Goal: Information Seeking & Learning: Learn about a topic

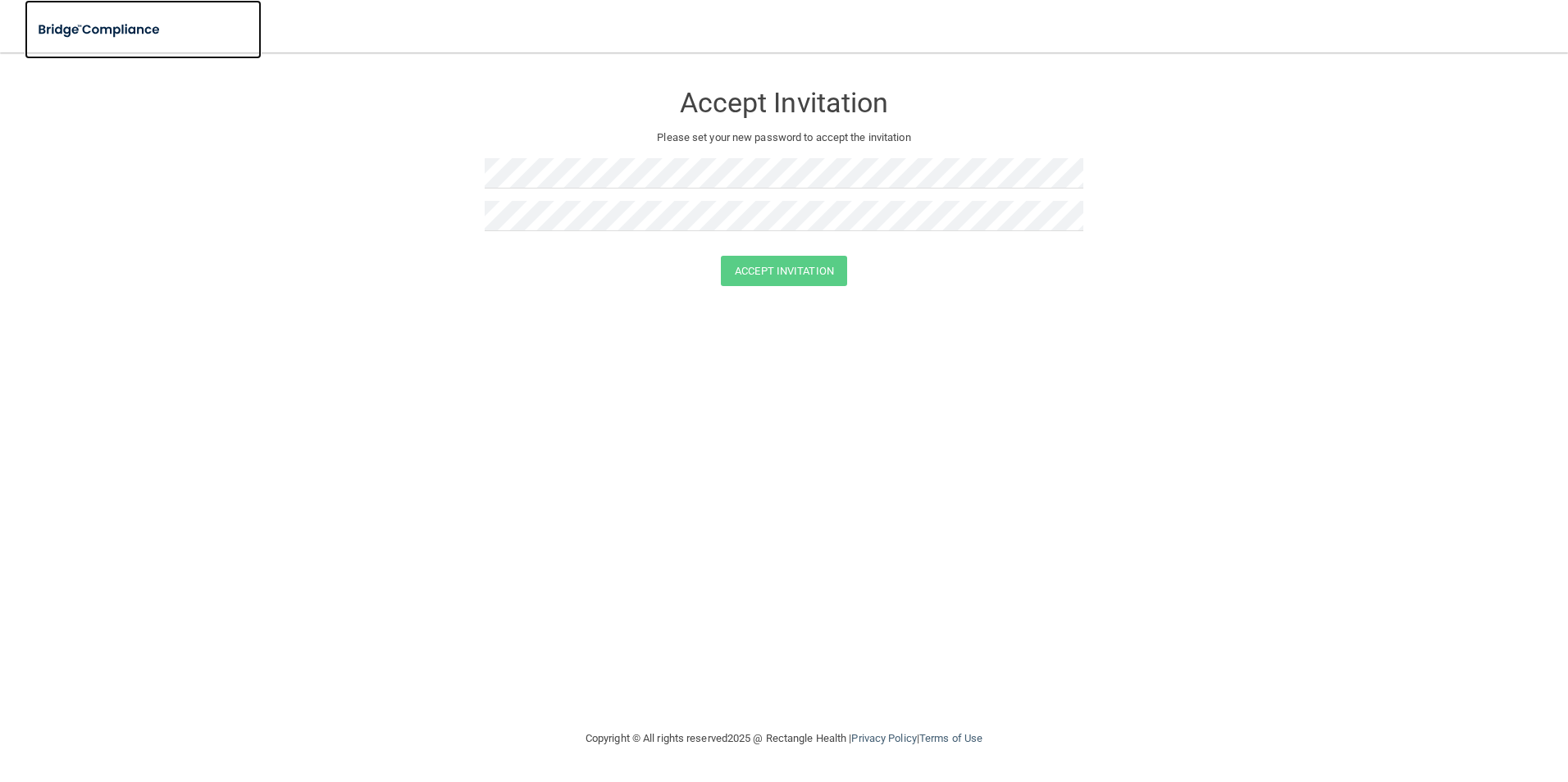
click at [140, 26] on img at bounding box center [100, 30] width 151 height 34
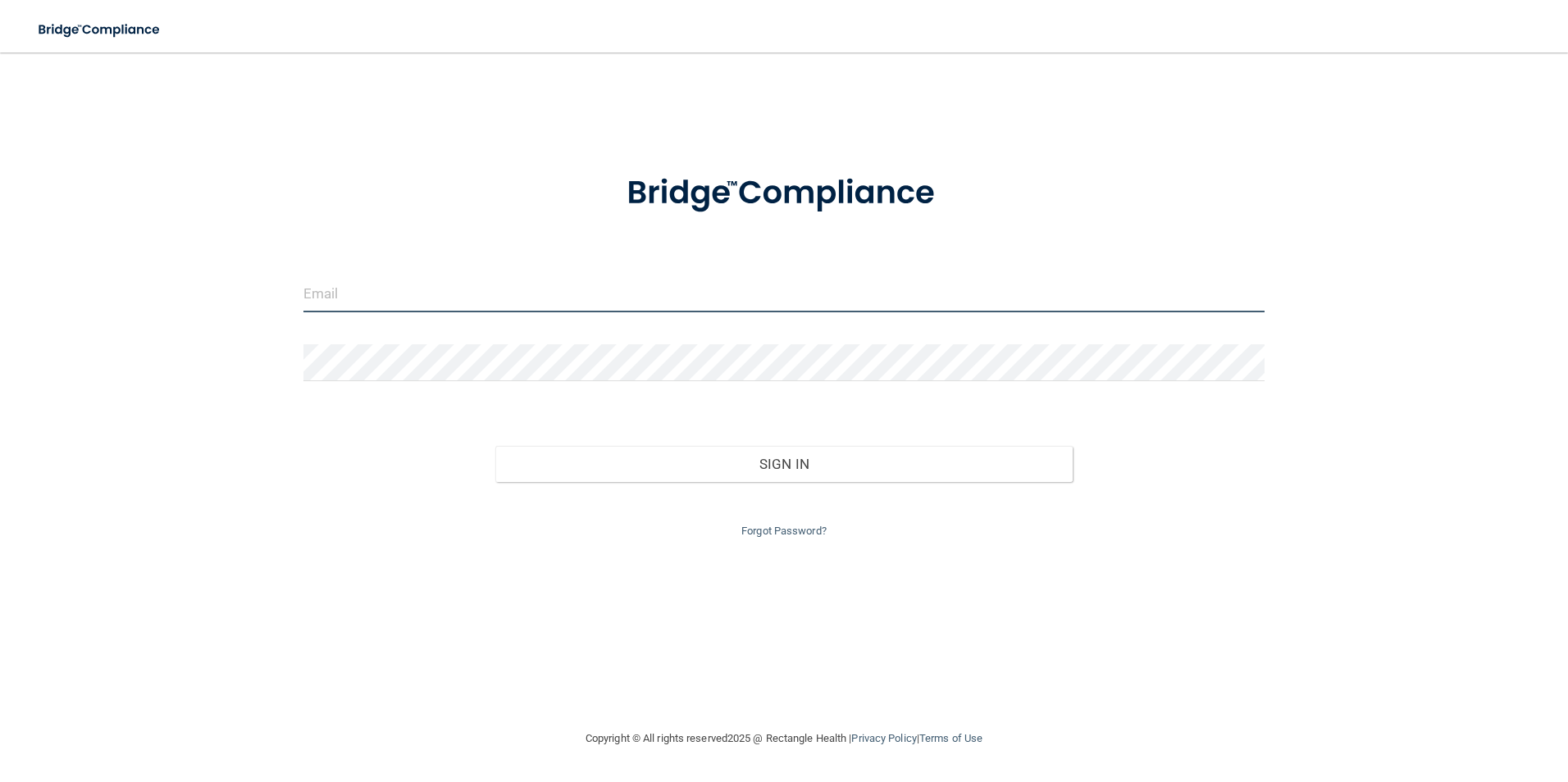
type input "[EMAIL_ADDRESS][DOMAIN_NAME]"
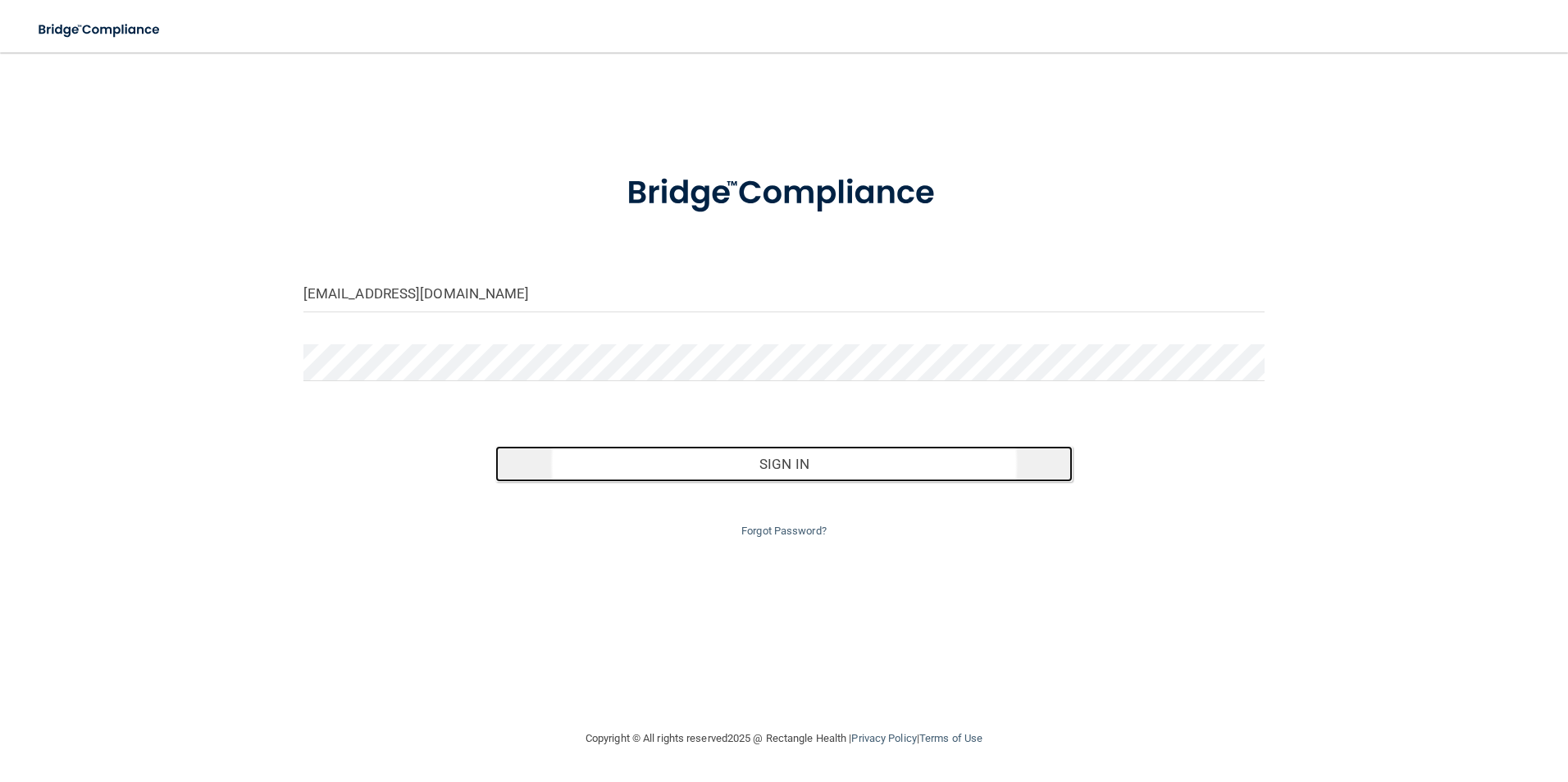
click at [742, 468] on button "Sign In" at bounding box center [784, 464] width 578 height 36
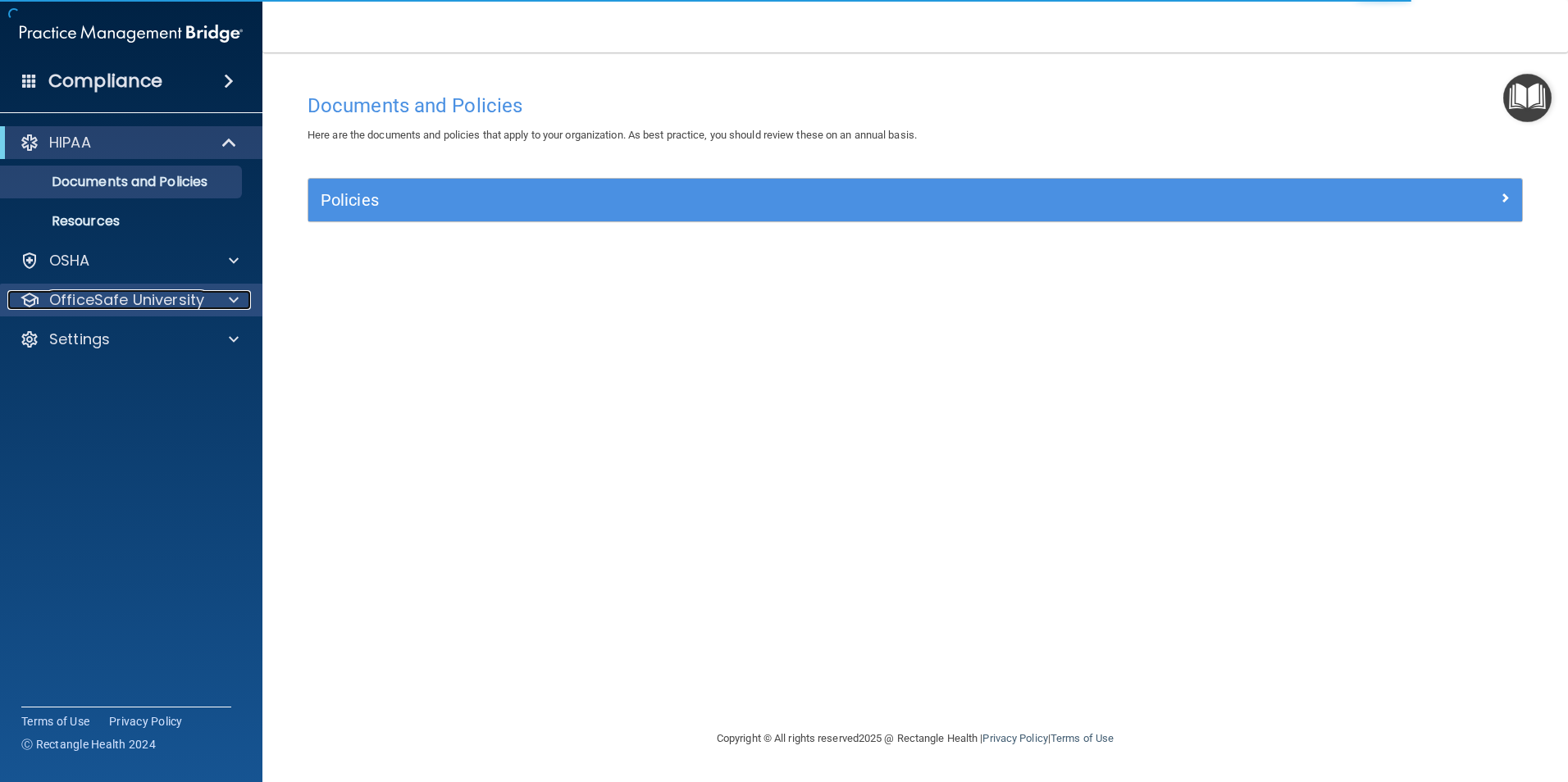
click at [152, 299] on p "OfficeSafe University" at bounding box center [126, 299] width 155 height 20
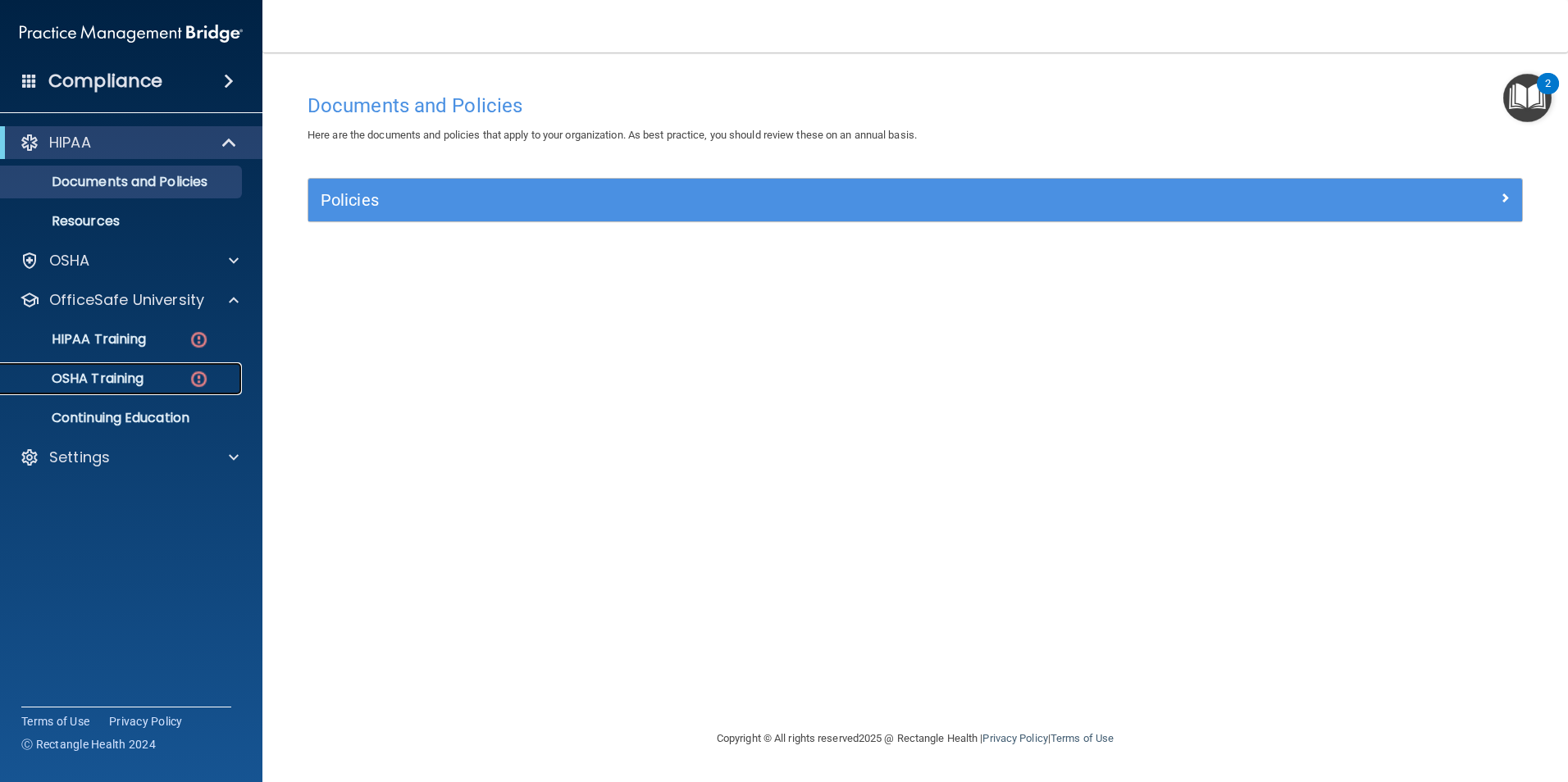
click at [123, 377] on p "OSHA Training" at bounding box center [77, 378] width 133 height 16
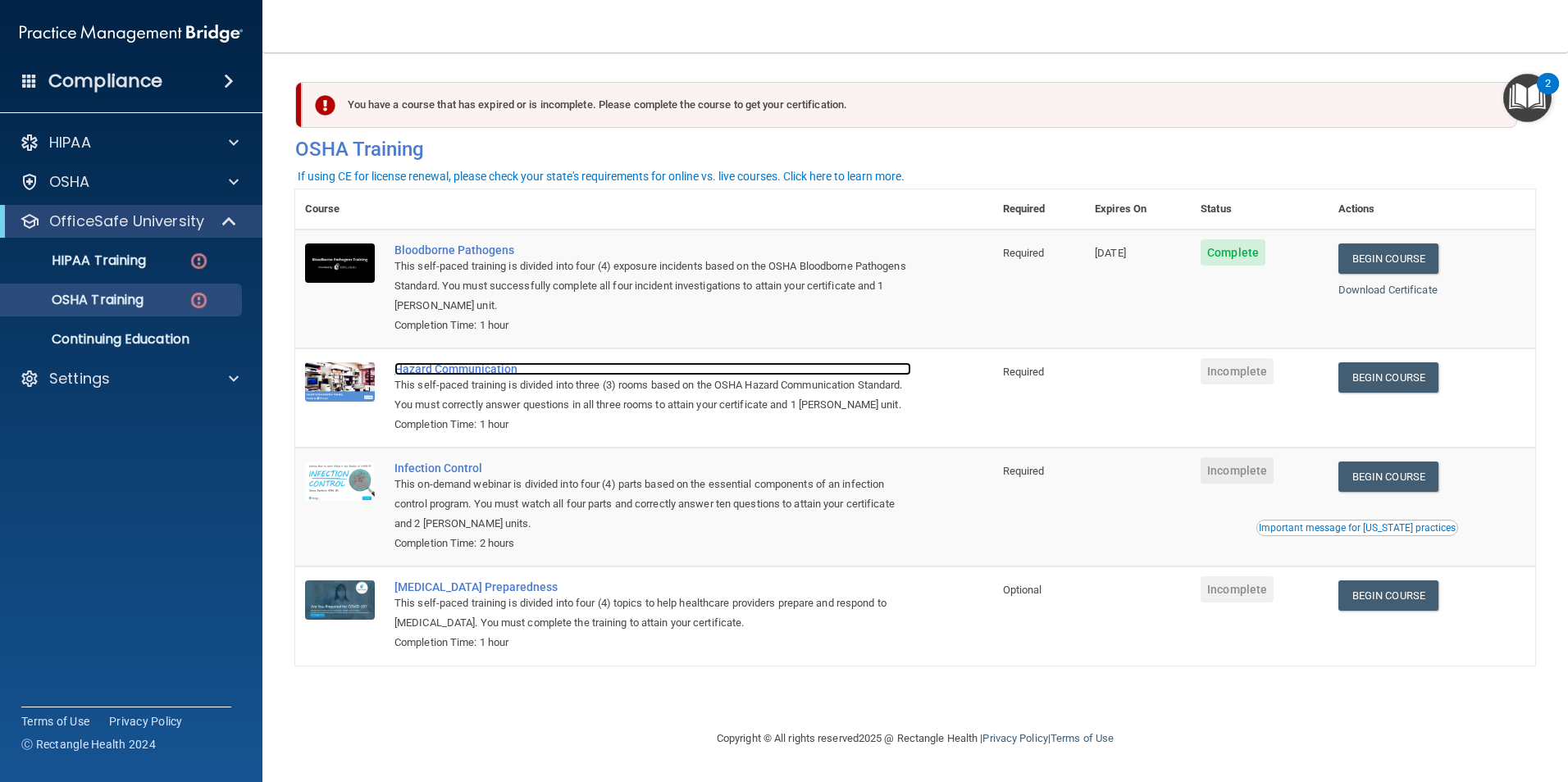
click at [432, 370] on div "Hazard Communication" at bounding box center [652, 368] width 516 height 13
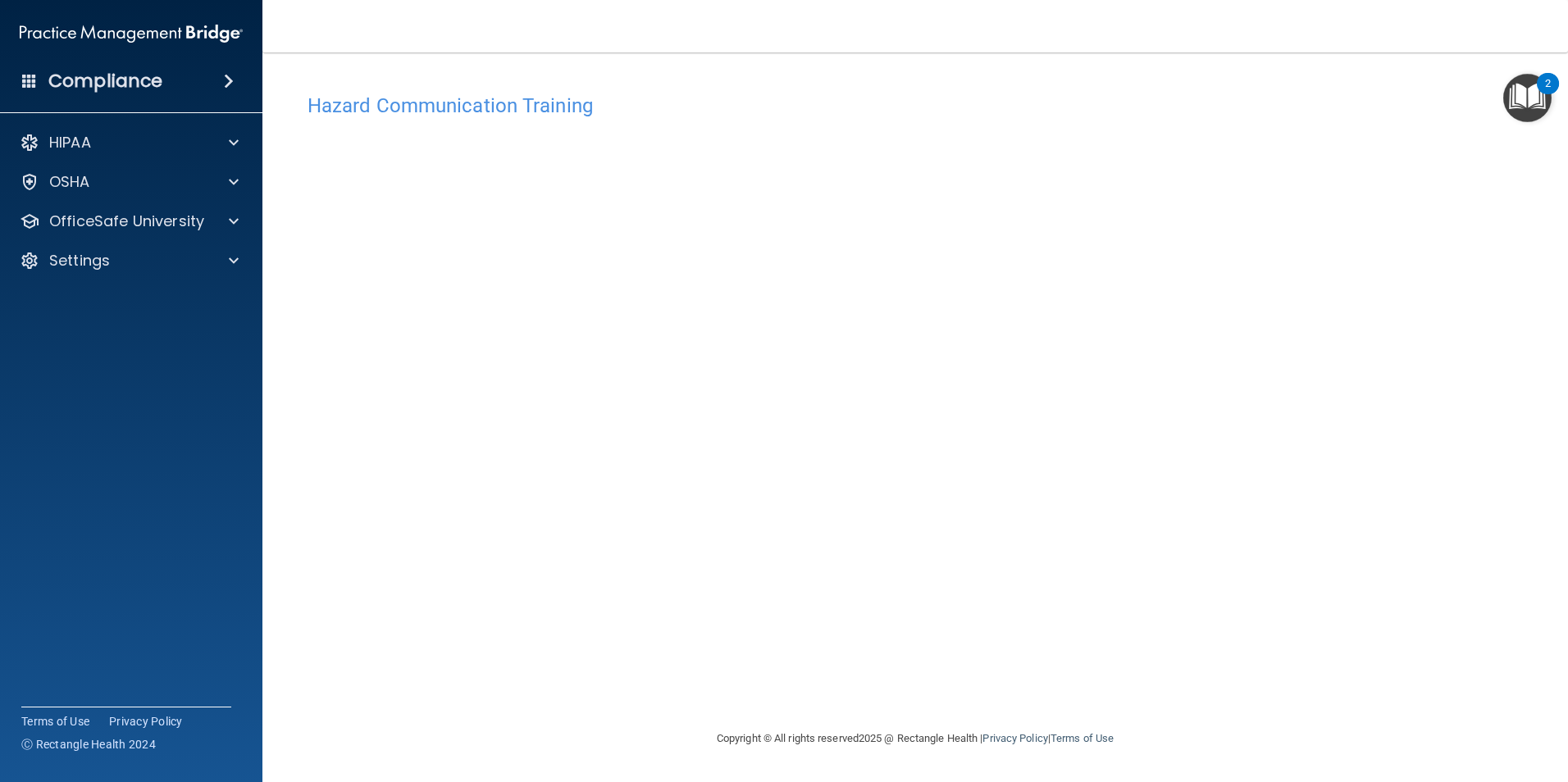
click at [1501, 437] on div "Hazard Communication Training This course doesn’t expire until . Are you sure y…" at bounding box center [915, 407] width 1240 height 644
click at [422, 114] on h4 "Hazard Communication Training" at bounding box center [915, 105] width 1215 height 21
click at [158, 231] on p "OfficeSafe University" at bounding box center [126, 221] width 155 height 20
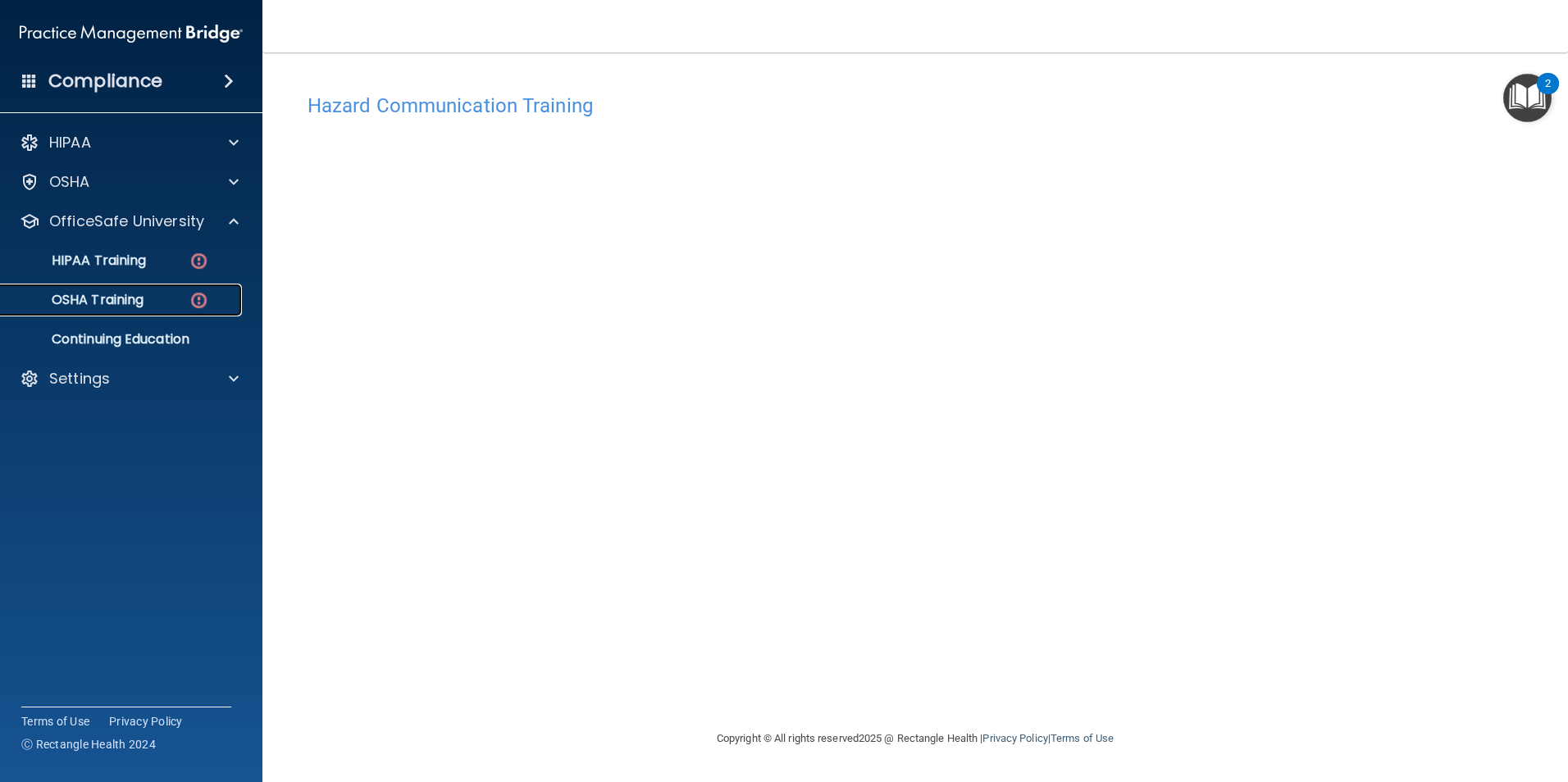
click at [95, 306] on p "OSHA Training" at bounding box center [77, 299] width 133 height 16
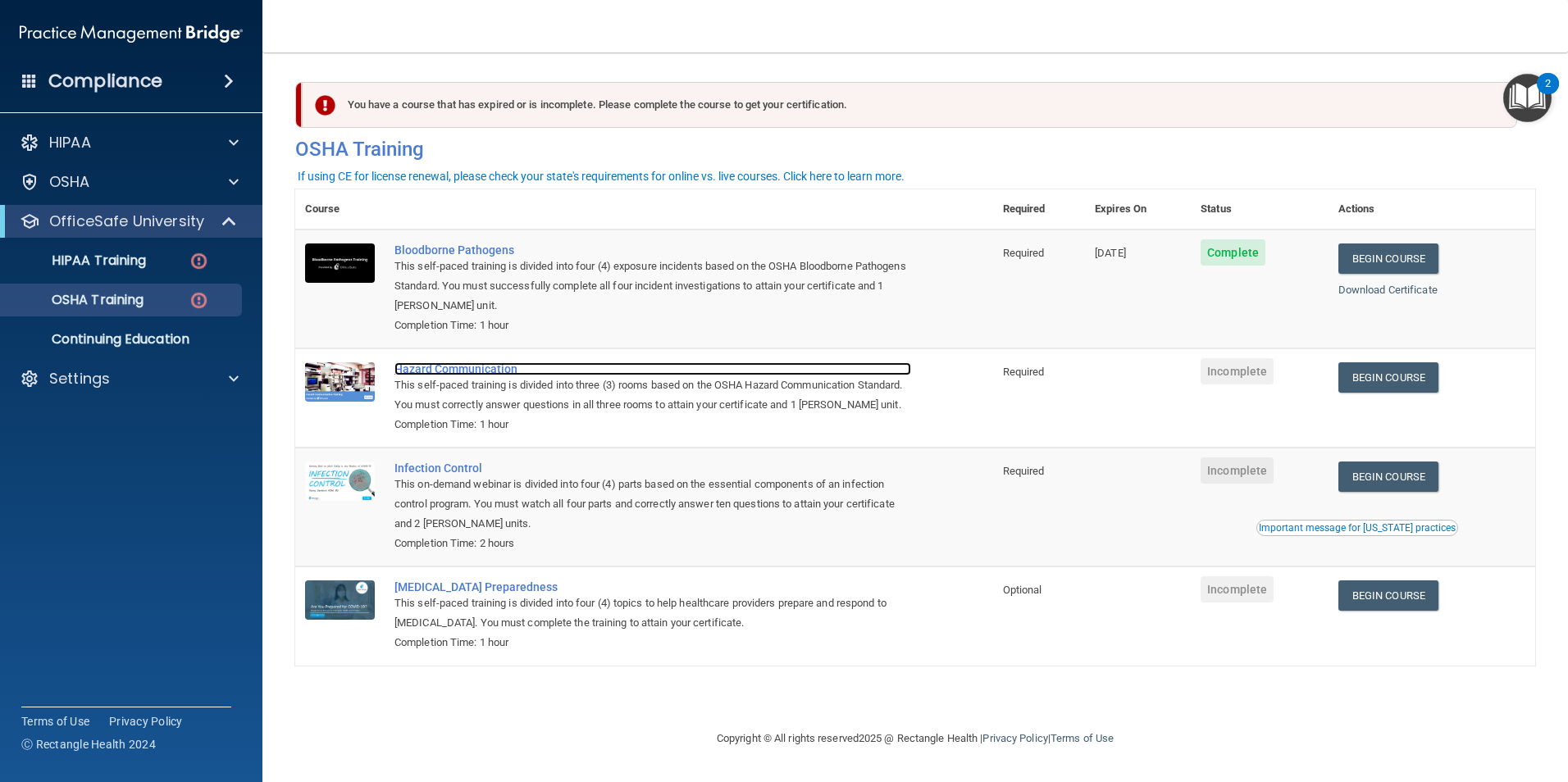
click at [447, 373] on div "Hazard Communication" at bounding box center [652, 368] width 516 height 13
